Goal: Information Seeking & Learning: Learn about a topic

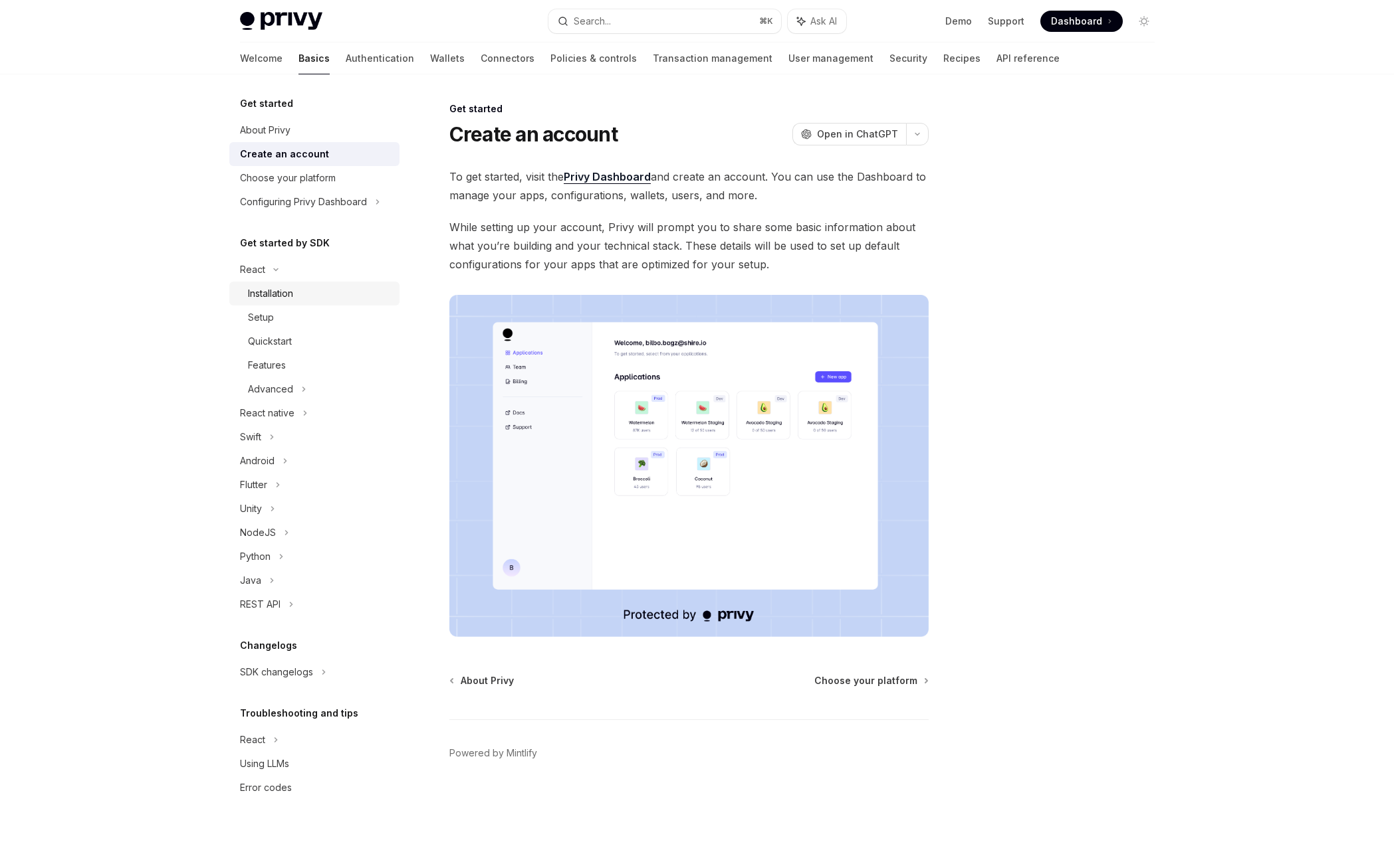
click at [286, 302] on link "Installation" at bounding box center [314, 293] width 170 height 24
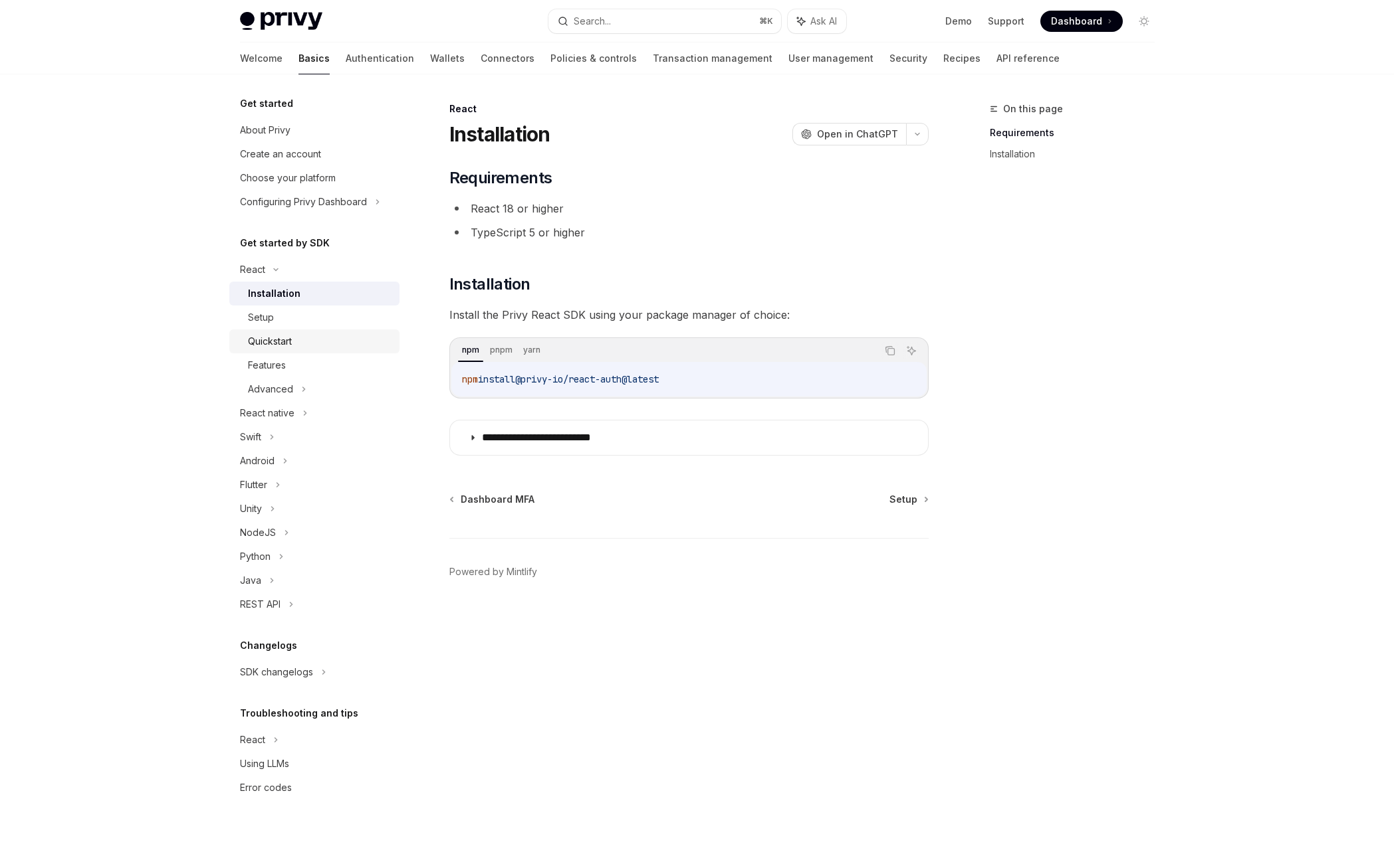
click at [278, 347] on div "Quickstart" at bounding box center [269, 342] width 44 height 16
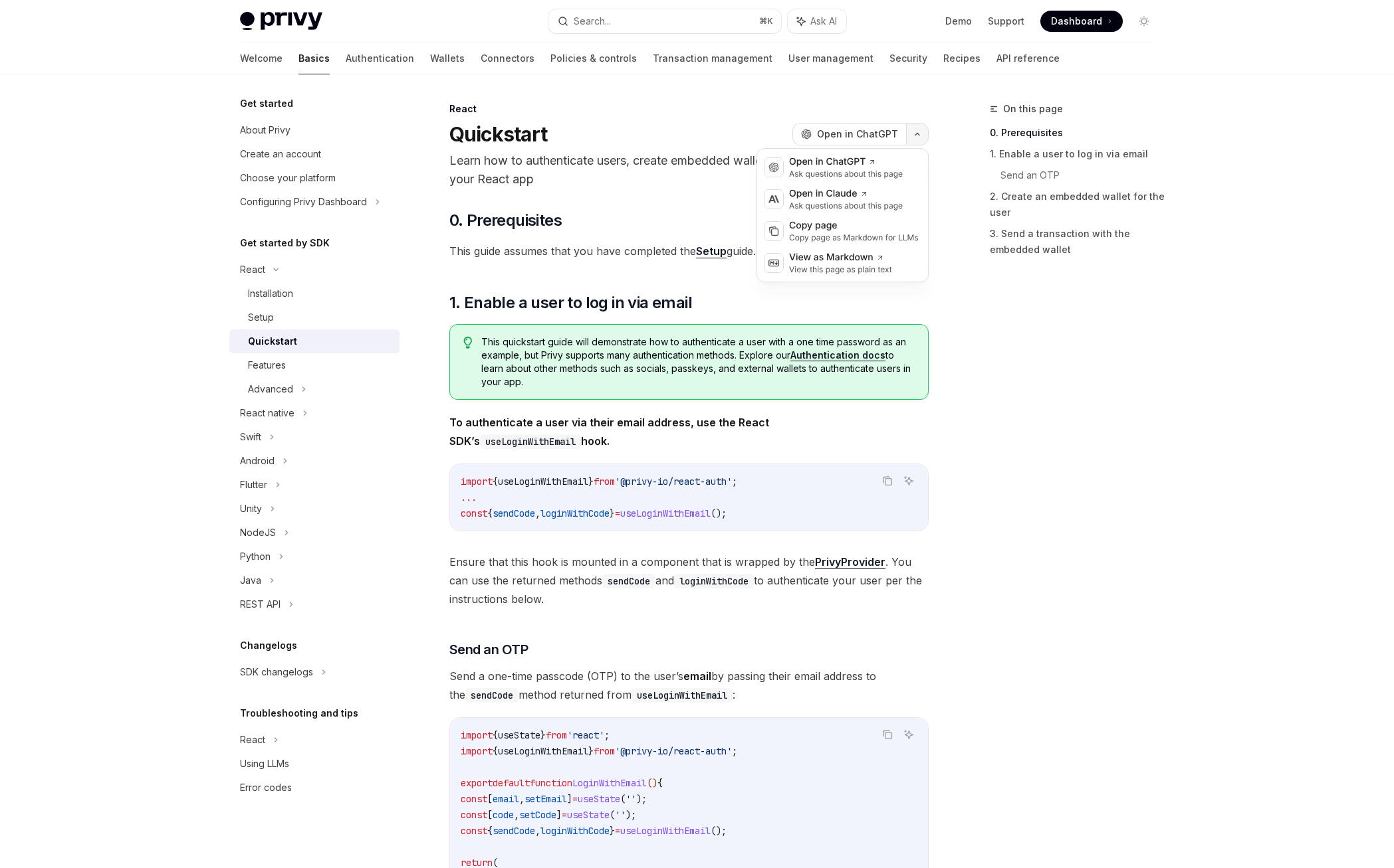
click at [923, 135] on button "button" at bounding box center [918, 134] width 23 height 23
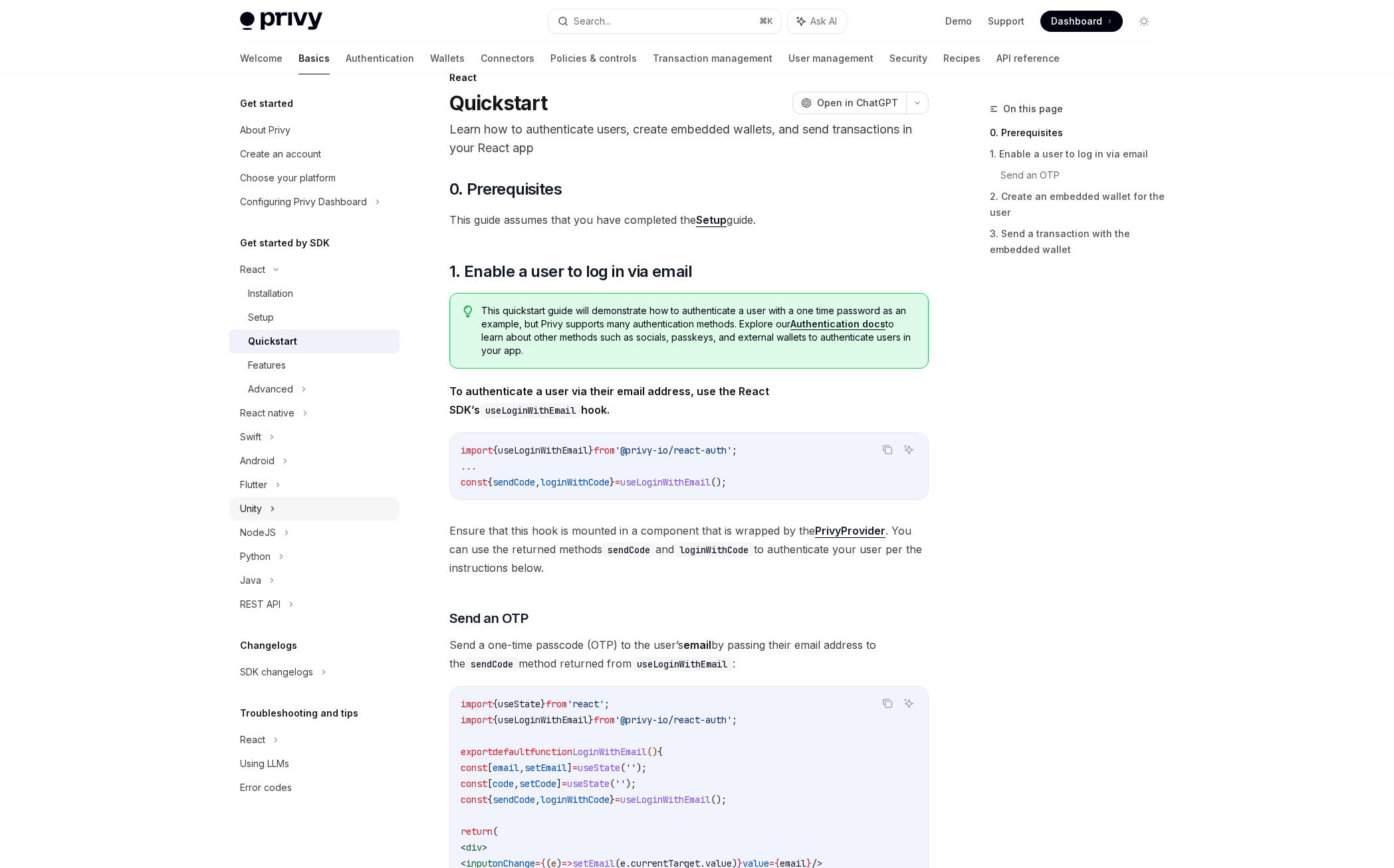
scroll to position [32, 0]
click at [274, 507] on icon at bounding box center [273, 509] width 6 height 16
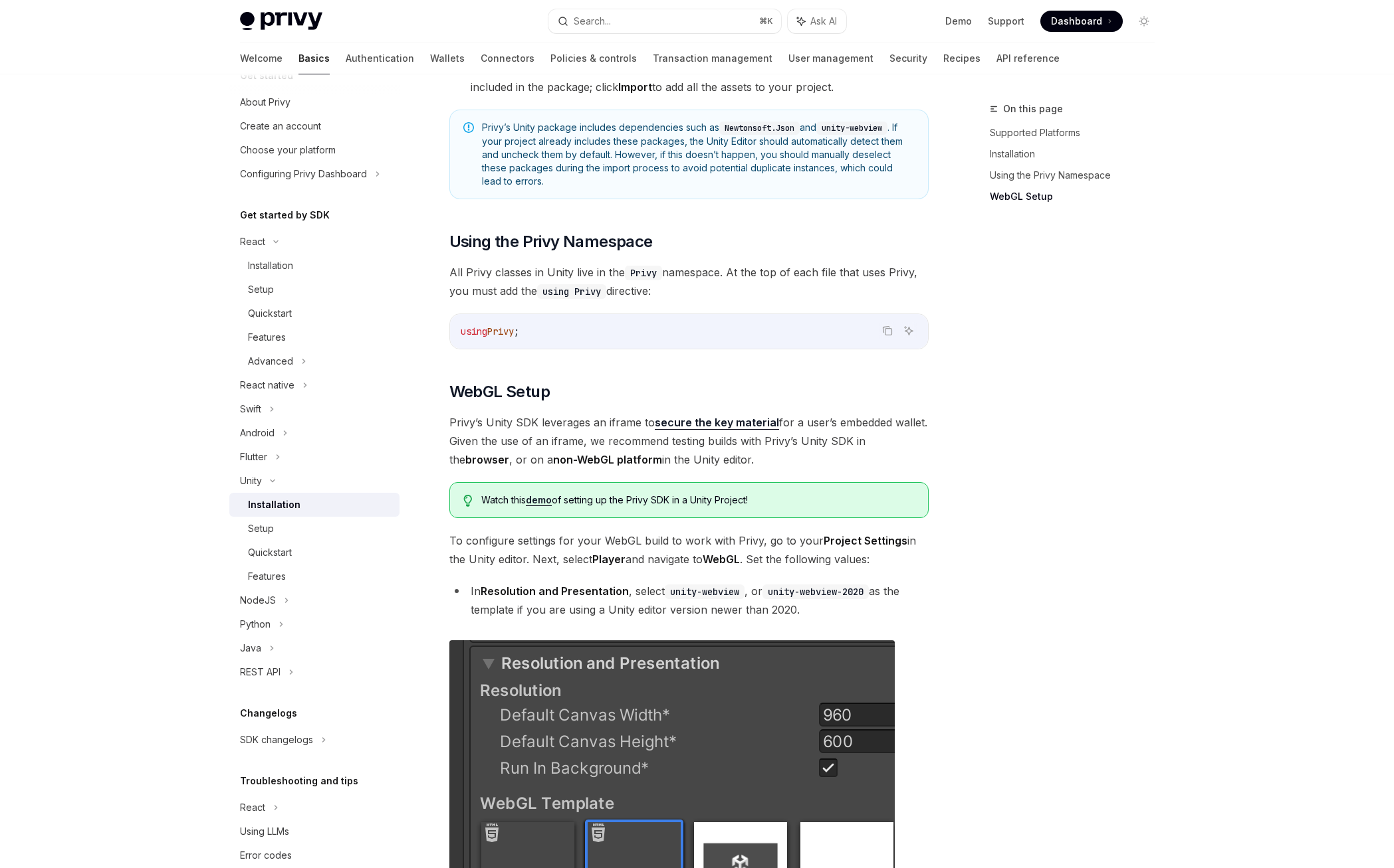
scroll to position [54, 0]
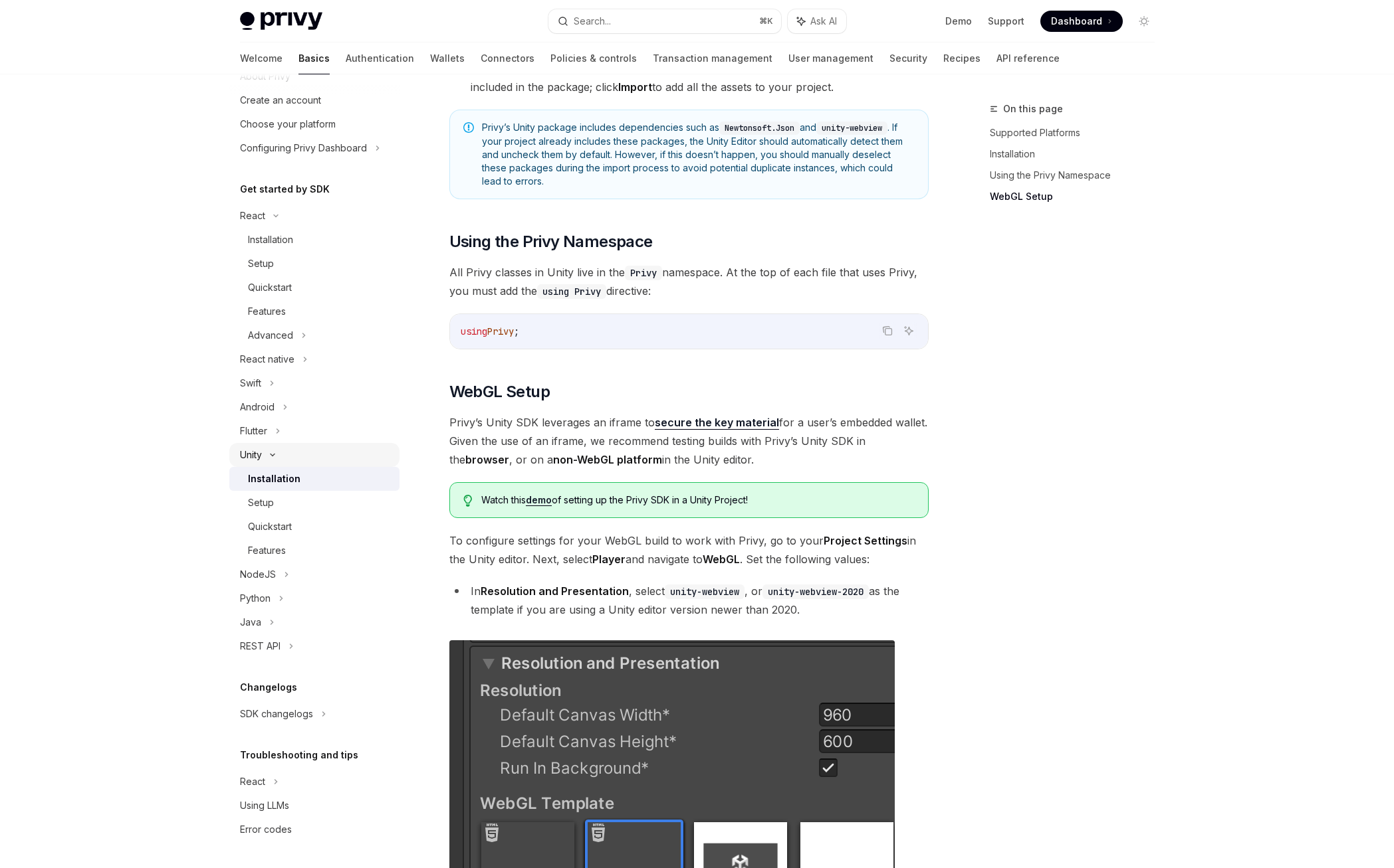
click at [276, 455] on icon at bounding box center [273, 455] width 16 height 6
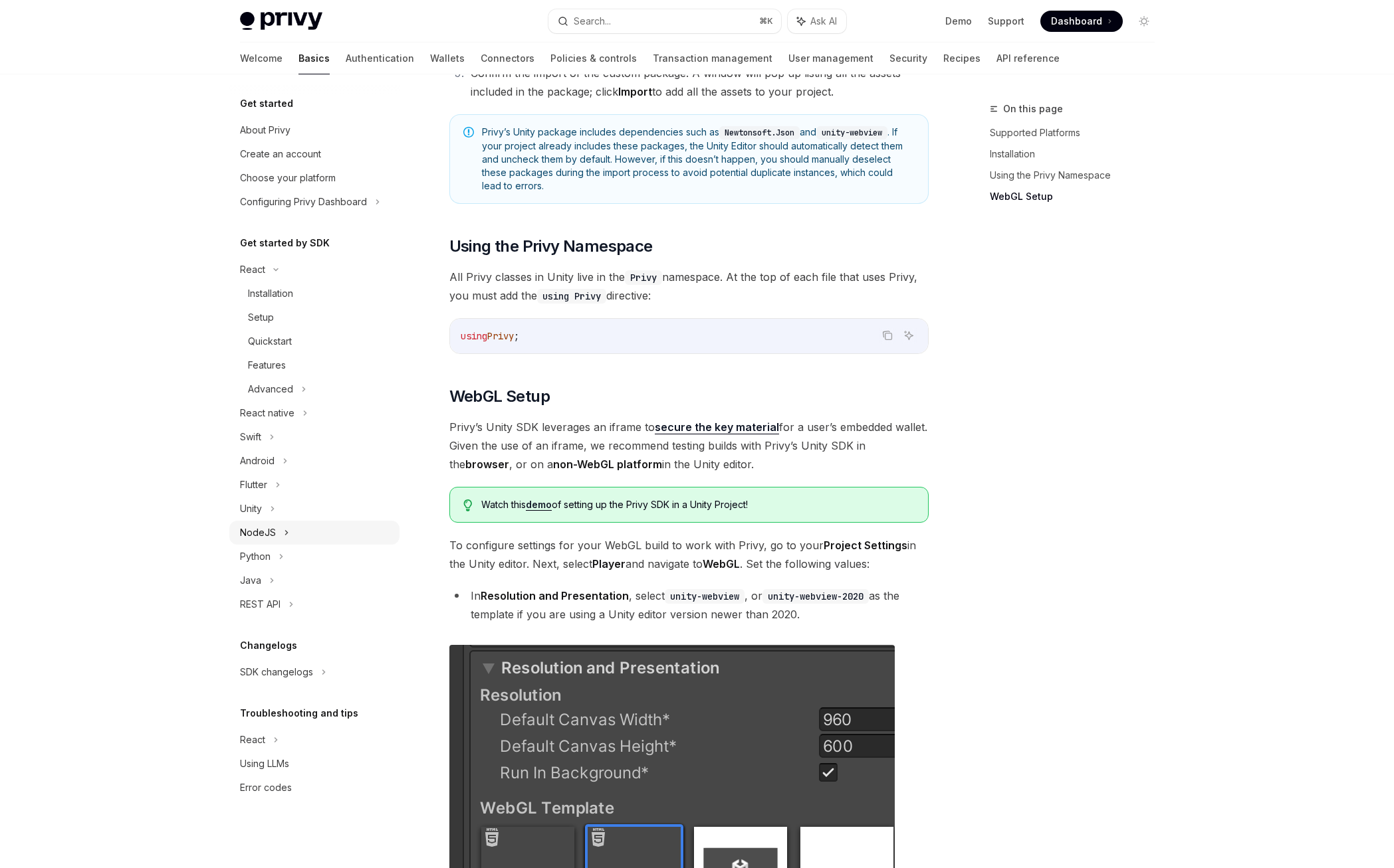
scroll to position [861, 0]
click at [277, 272] on div "React" at bounding box center [314, 270] width 170 height 24
click at [258, 389] on div "Unity" at bounding box center [251, 389] width 22 height 16
click at [268, 456] on div "Quickstart" at bounding box center [269, 461] width 44 height 16
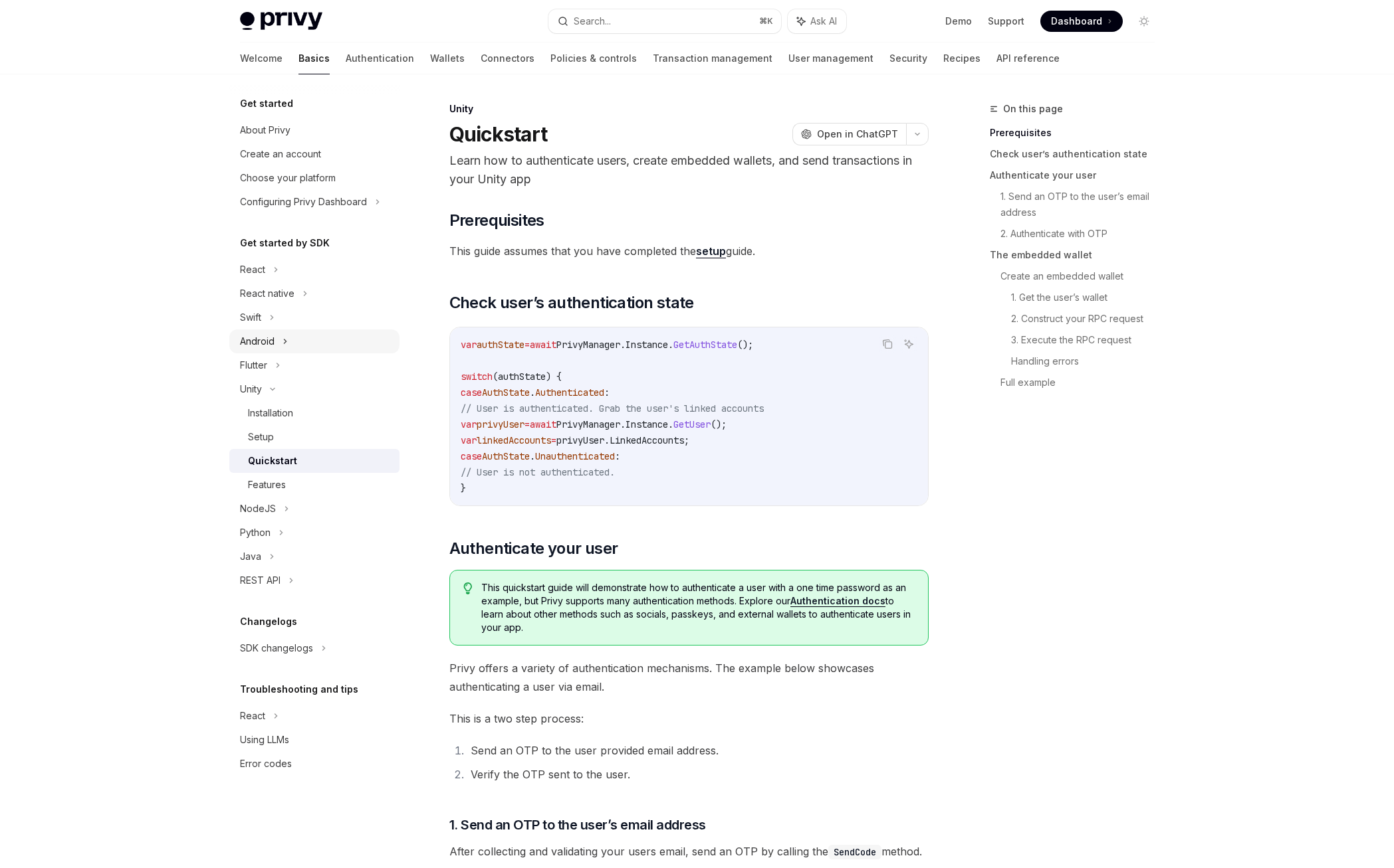
click at [265, 343] on div "Android" at bounding box center [257, 342] width 35 height 16
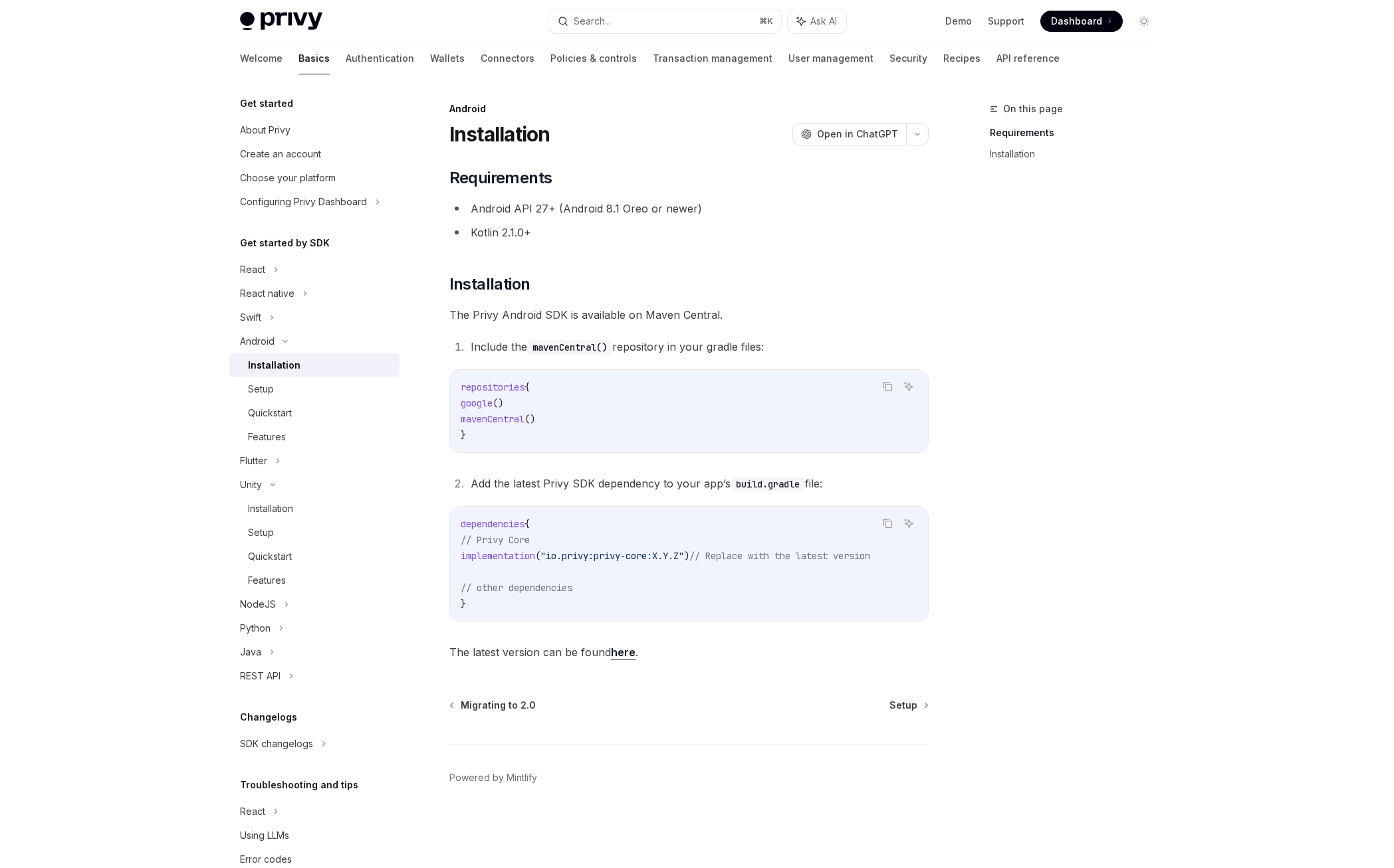
click at [274, 367] on div "Installation" at bounding box center [273, 365] width 52 height 16
click at [272, 413] on div "Quickstart" at bounding box center [269, 413] width 44 height 16
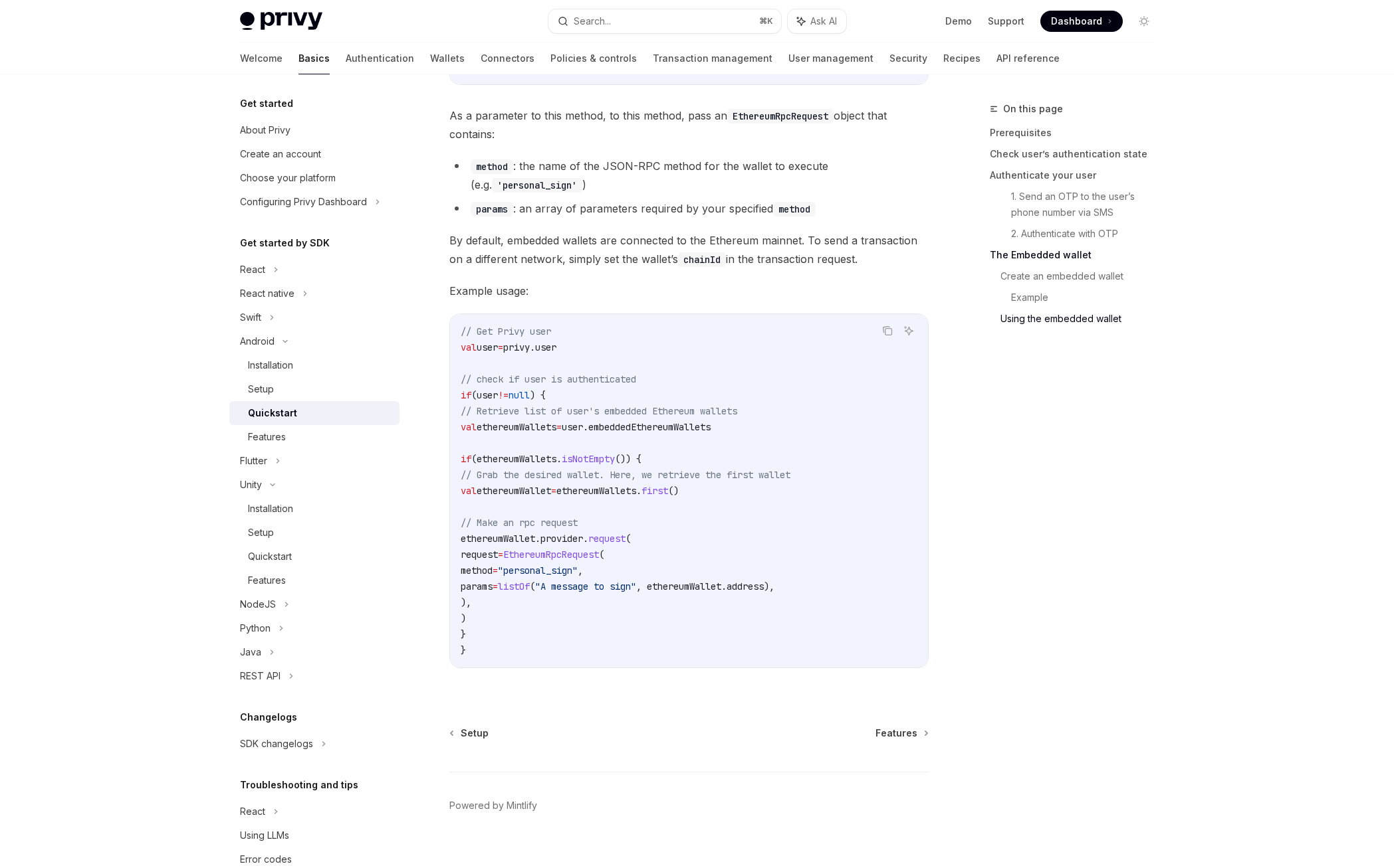
scroll to position [2917, 0]
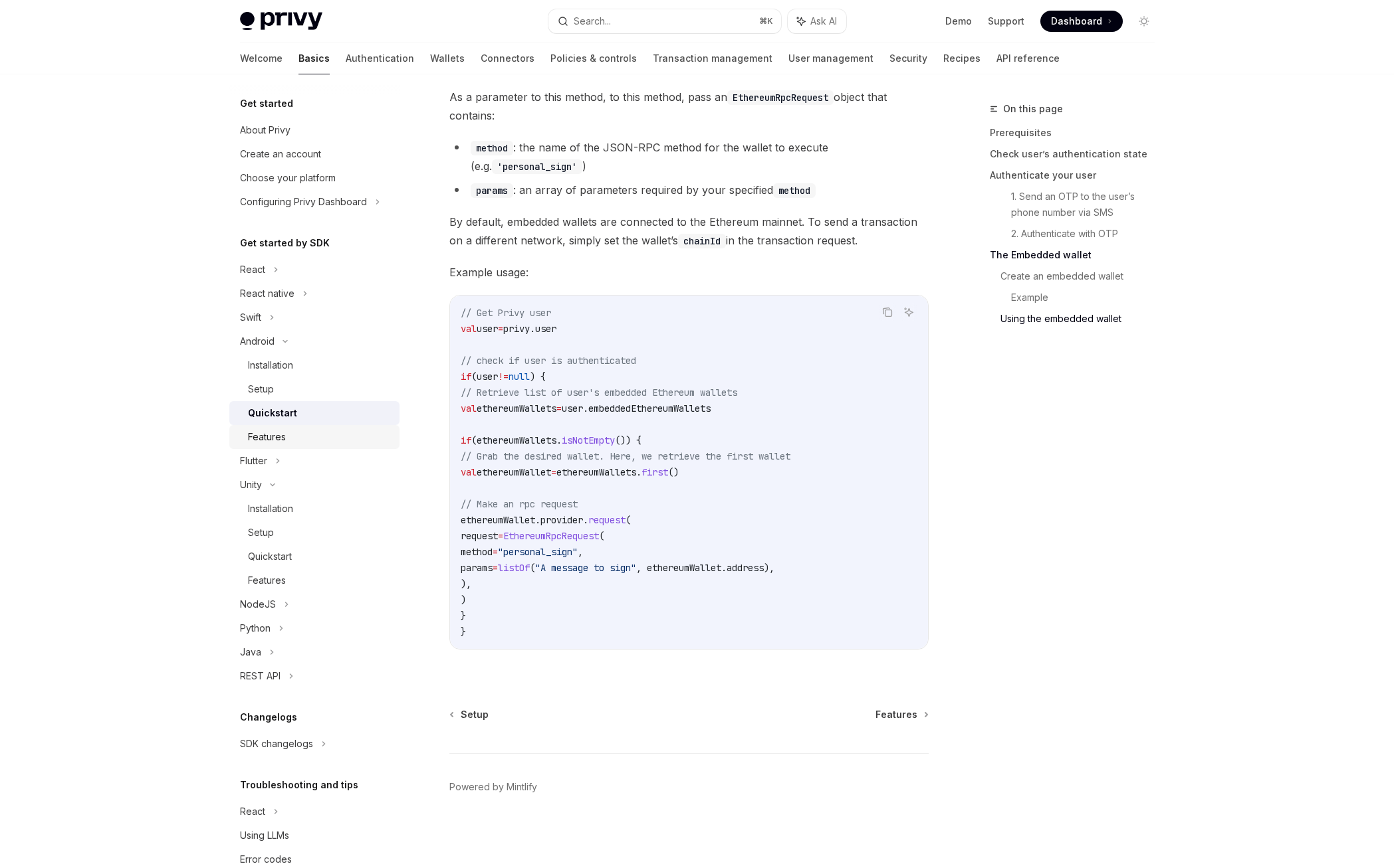
click at [264, 435] on div "Features" at bounding box center [266, 437] width 38 height 16
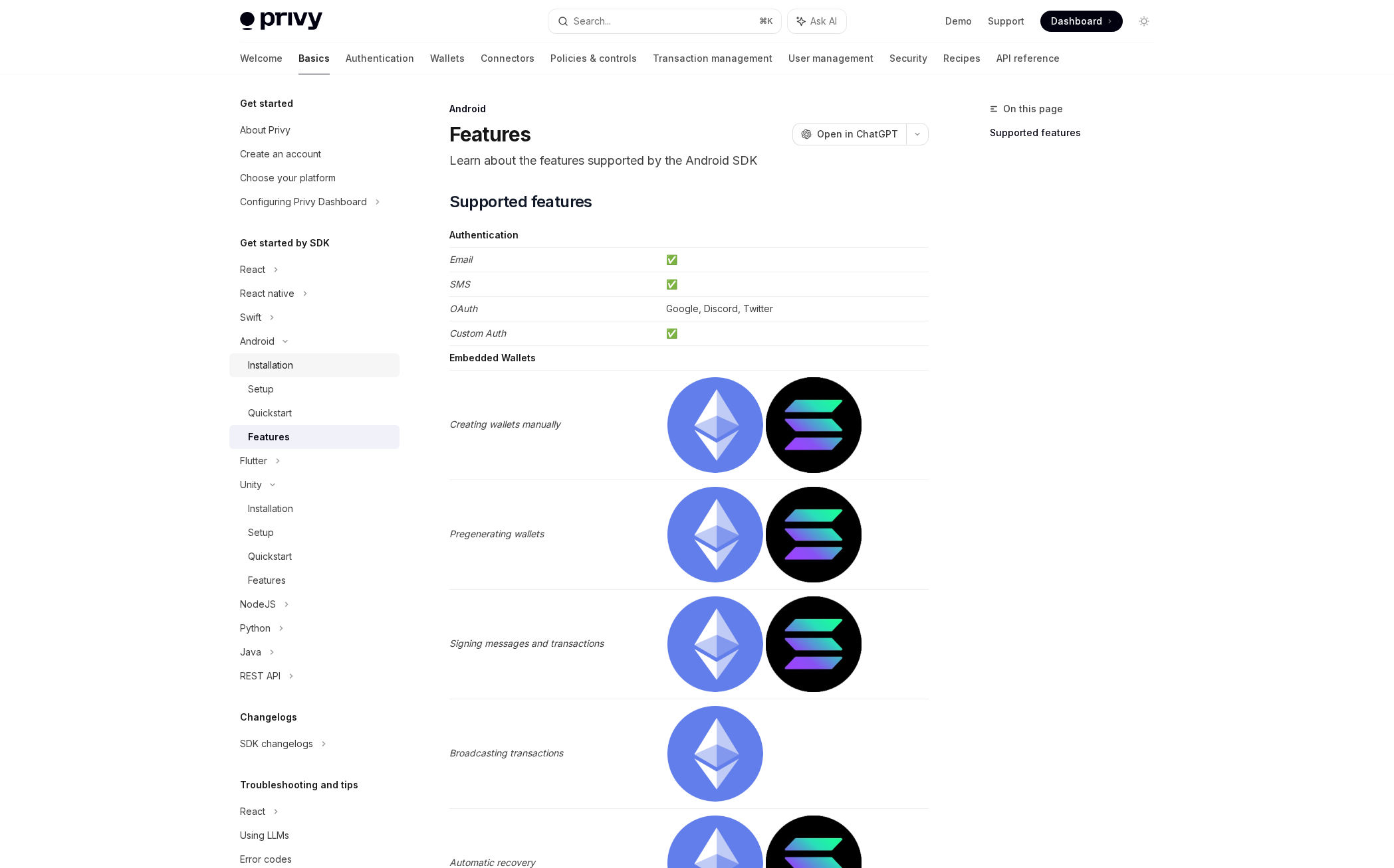
click at [277, 371] on div "Installation" at bounding box center [270, 365] width 45 height 16
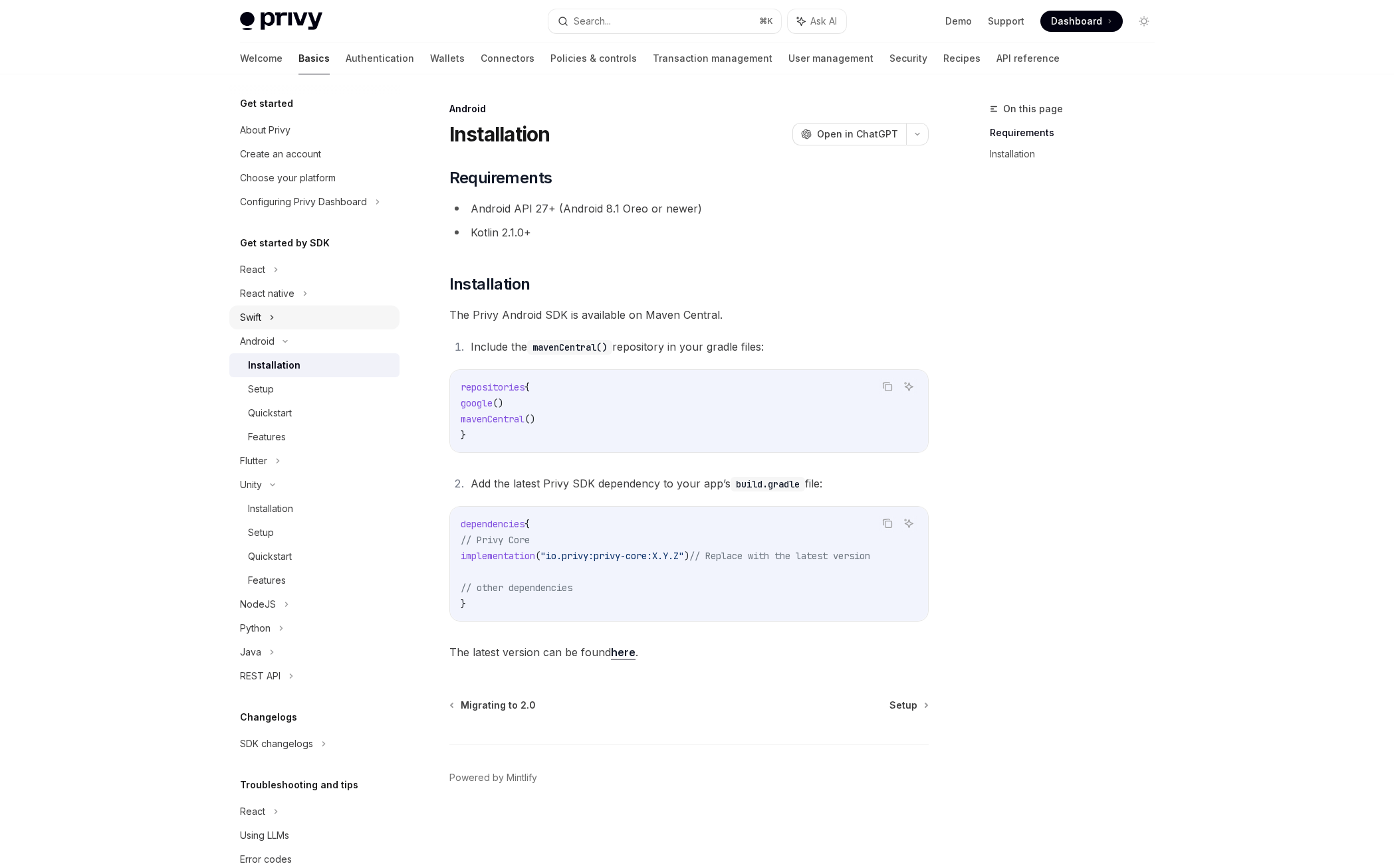
click at [261, 319] on div "Swift" at bounding box center [251, 318] width 21 height 16
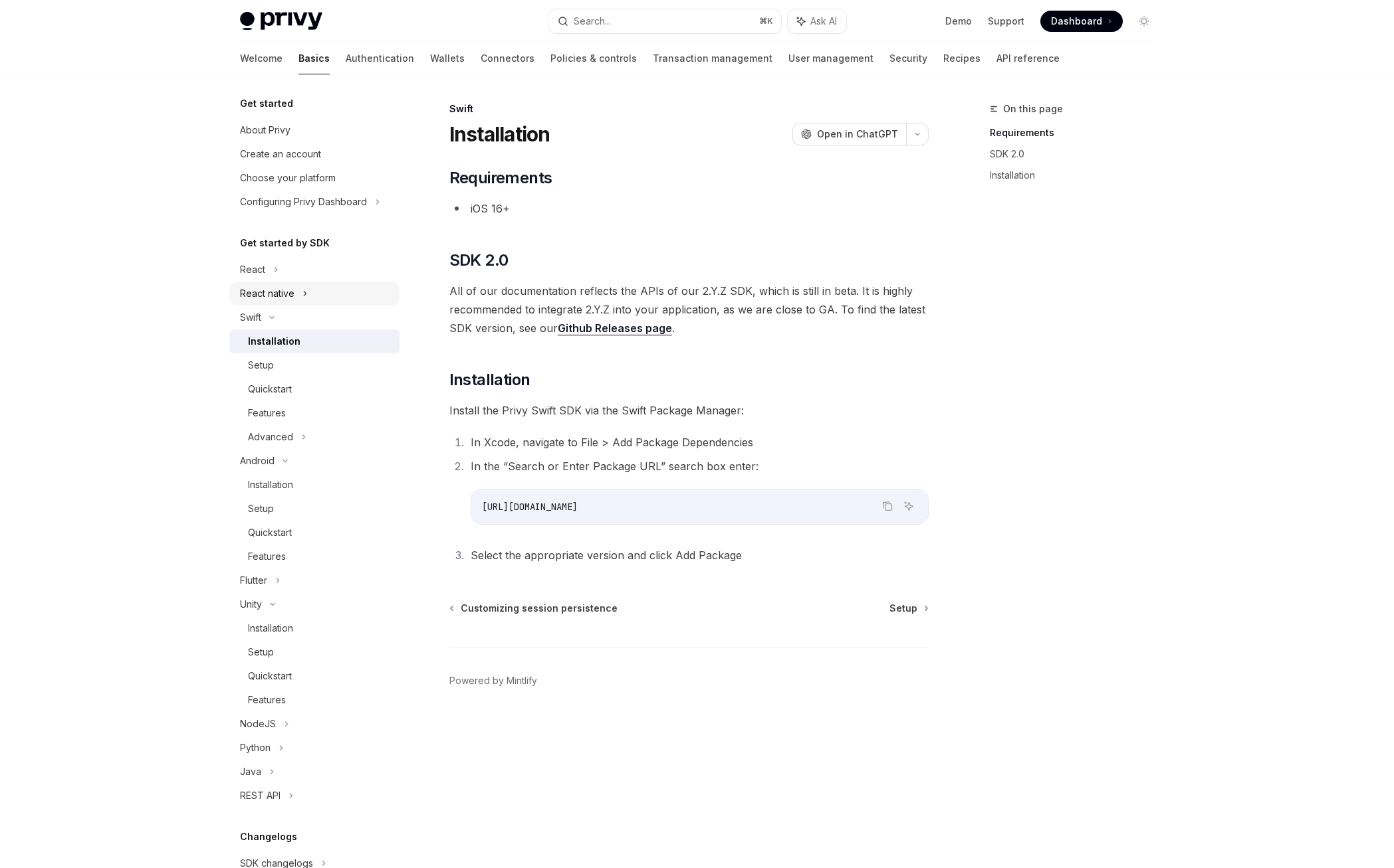
click at [289, 294] on div "React native" at bounding box center [268, 293] width 55 height 16
type textarea "*"
